Goal: Book appointment/travel/reservation

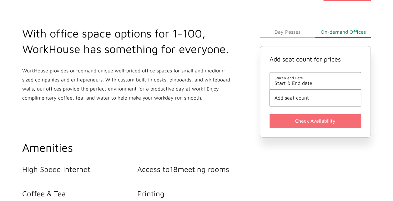
scroll to position [211, 0]
click at [281, 83] on span "Start & End date" at bounding box center [315, 83] width 82 height 6
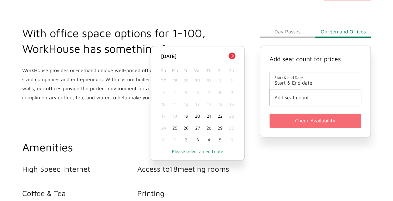
click at [186, 117] on div "19" at bounding box center [185, 116] width 11 height 12
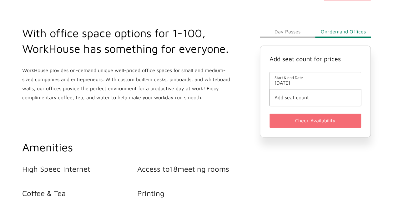
click at [280, 76] on span "Start & end Date" at bounding box center [315, 77] width 82 height 5
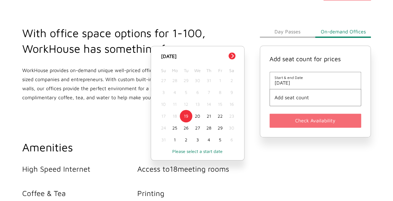
click at [208, 116] on div "21" at bounding box center [208, 116] width 11 height 12
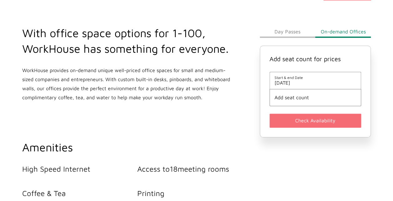
click at [293, 84] on span "August 21st" at bounding box center [315, 83] width 82 height 6
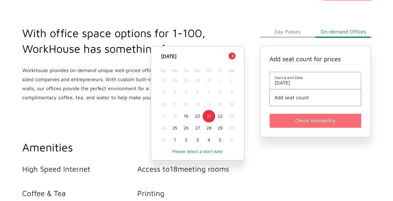
click at [209, 114] on div "21" at bounding box center [208, 116] width 11 height 12
click at [208, 118] on div "21" at bounding box center [208, 116] width 11 height 12
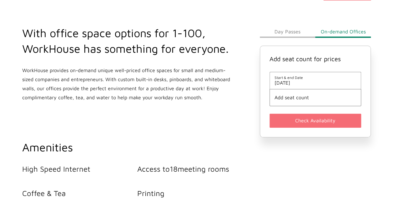
click at [312, 75] on li "Start & end Date August 21st" at bounding box center [315, 80] width 92 height 17
click at [305, 84] on span "August 21st" at bounding box center [315, 83] width 82 height 6
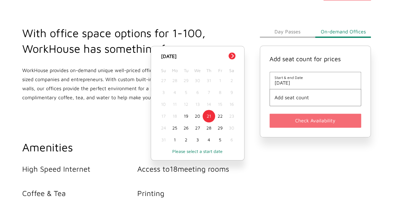
click at [205, 121] on div "21" at bounding box center [208, 116] width 11 height 12
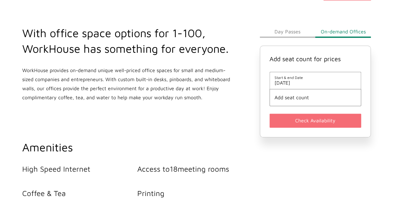
click at [322, 98] on span "Add seat count" at bounding box center [315, 98] width 82 height 6
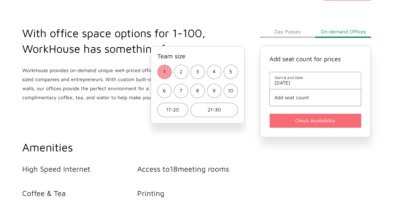
click at [158, 76] on button "1" at bounding box center [164, 72] width 14 height 14
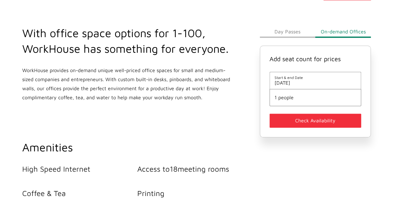
click at [302, 115] on button "Check Availability" at bounding box center [315, 121] width 92 height 14
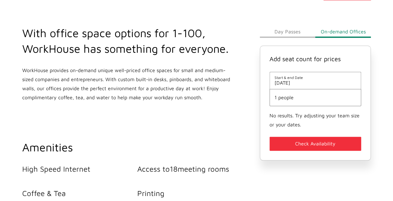
click at [283, 32] on button "Day Passes" at bounding box center [288, 31] width 56 height 12
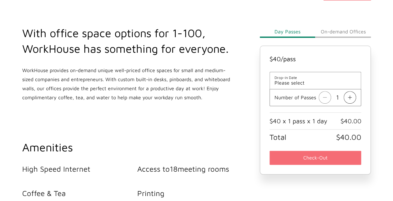
click at [315, 82] on span "Please select" at bounding box center [315, 83] width 82 height 6
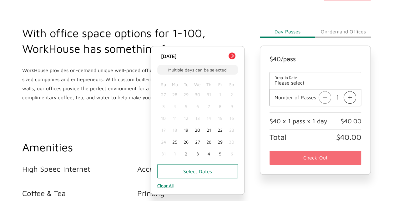
click at [209, 132] on div "21" at bounding box center [208, 130] width 11 height 12
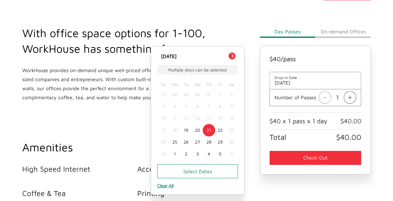
click at [377, 125] on main "WorkHouse Midtown See all photos With office space options for 1-100, WorkHouse…" at bounding box center [196, 167] width 393 height 670
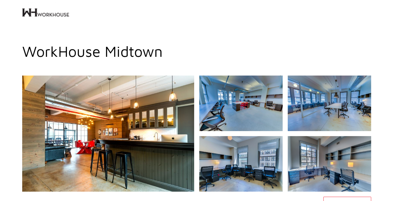
scroll to position [211, 0]
click at [29, 16] on img at bounding box center [45, 12] width 47 height 25
click at [67, 14] on img at bounding box center [45, 12] width 47 height 25
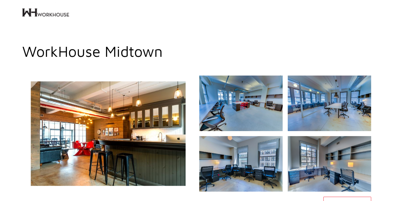
click at [81, 100] on img at bounding box center [108, 134] width 186 height 126
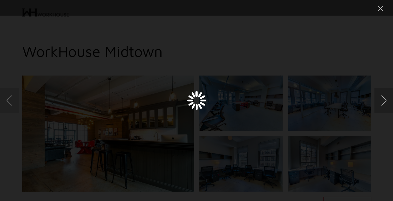
click at [387, 101] on button "Next image" at bounding box center [383, 100] width 19 height 25
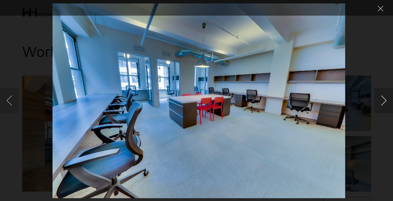
click at [387, 101] on button "Next image" at bounding box center [383, 100] width 19 height 25
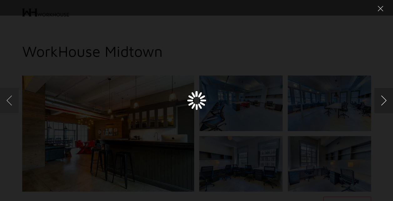
click at [387, 101] on button "Next image" at bounding box center [383, 100] width 19 height 25
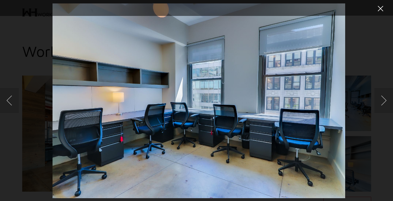
click at [382, 7] on button "Close lightbox" at bounding box center [380, 8] width 12 height 11
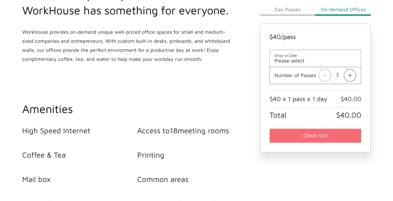
scroll to position [249, 0]
click at [280, 59] on span "Please select" at bounding box center [315, 61] width 82 height 6
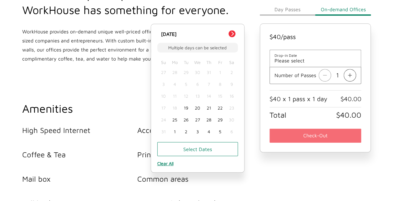
click at [207, 107] on div "21" at bounding box center [208, 108] width 11 height 12
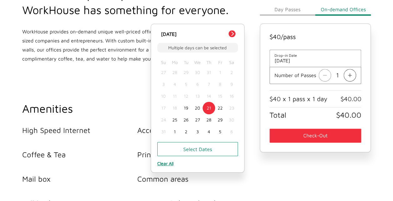
click at [287, 129] on button "Check-Out" at bounding box center [315, 136] width 92 height 14
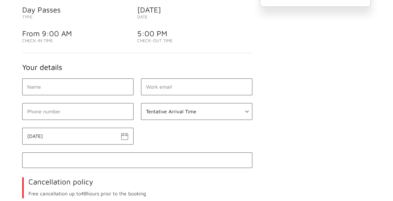
scroll to position [125, 0]
click at [81, 91] on input "text" at bounding box center [77, 86] width 111 height 17
click at [117, 67] on h3 "Your details" at bounding box center [137, 67] width 230 height 10
click at [168, 107] on select "Tentative Arrival Time 09:00 AM 09:30 AM 10:00 AM 10:30 AM 11:00 AM 11:30 AM 12…" at bounding box center [196, 111] width 111 height 17
select select "09:00 AM"
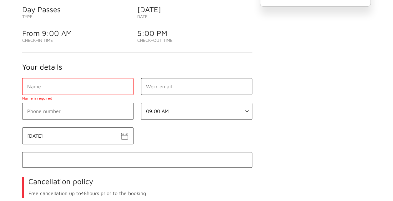
click at [141, 103] on select "Tentative Arrival Time 09:00 AM 09:30 AM 10:00 AM 10:30 AM 11:00 AM 11:30 AM 12…" at bounding box center [196, 111] width 111 height 17
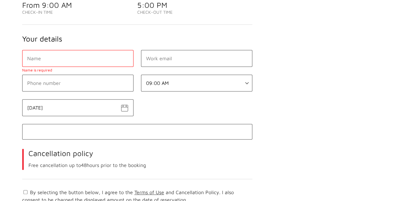
scroll to position [153, 0]
click at [56, 53] on input "text" at bounding box center [77, 58] width 111 height 17
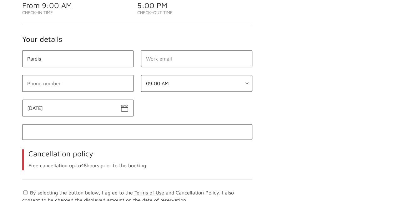
type input "Pardis"
type input "[EMAIL_ADDRESS][DOMAIN_NAME]"
type input "[PHONE_NUMBER]"
click at [71, 136] on div at bounding box center [137, 132] width 230 height 16
click at [321, 120] on div "Price details Number of passes 1 $40 x 1 pass $40.00 Total $40.00" at bounding box center [315, 71] width 119 height 348
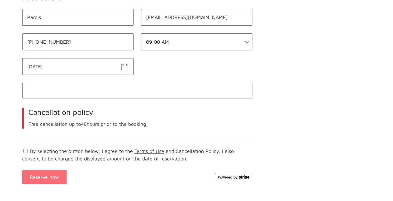
scroll to position [195, 0]
click at [25, 149] on input "By selecting the button below, I agree to the Terms of Use and Cancellation Pol…" at bounding box center [25, 151] width 4 height 4
checkbox input "true"
click at [48, 174] on button "Reserve now" at bounding box center [44, 177] width 44 height 14
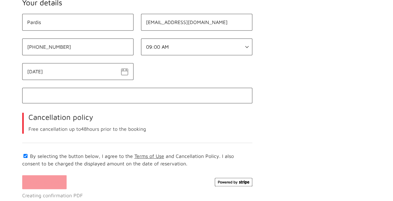
scroll to position [192, 0]
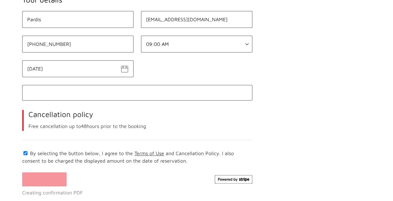
select select "09:00 AM"
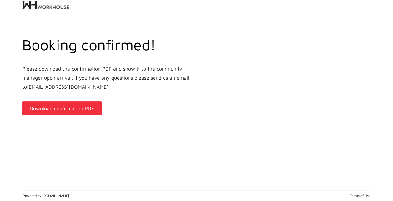
scroll to position [7, 0]
click at [81, 110] on link "Download confirmation PDF" at bounding box center [61, 109] width 79 height 14
click at [33, 9] on img at bounding box center [45, 5] width 47 height 25
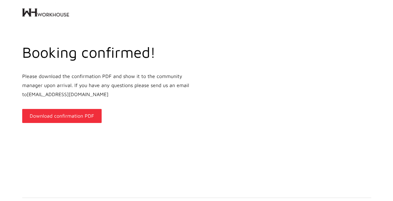
click at [33, 9] on img at bounding box center [45, 12] width 47 height 25
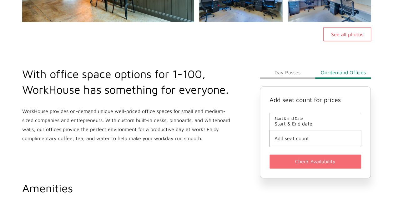
scroll to position [179, 0]
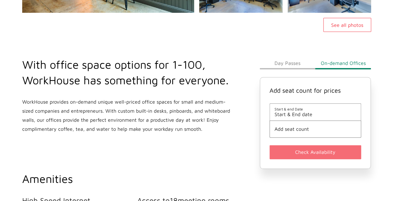
click at [297, 60] on button "Day Passes" at bounding box center [288, 63] width 56 height 12
